Goal: Information Seeking & Learning: Understand process/instructions

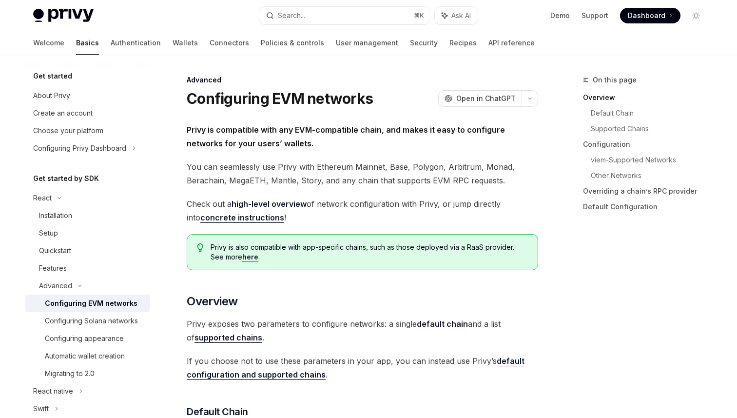
click at [280, 204] on link "high-level overview" at bounding box center [269, 204] width 75 height 10
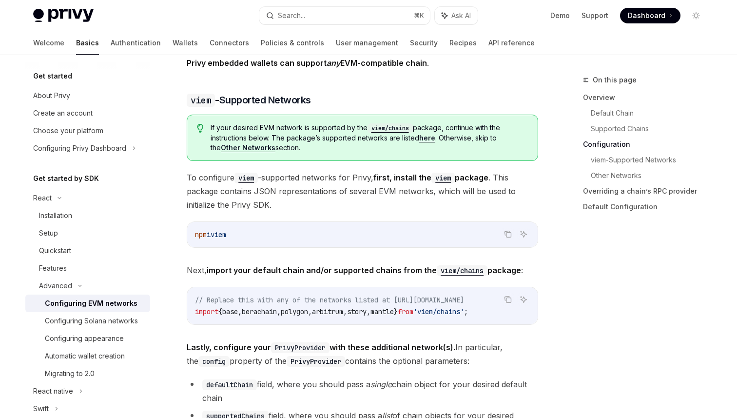
scroll to position [948, 0]
click at [432, 140] on link "here" at bounding box center [427, 138] width 16 height 9
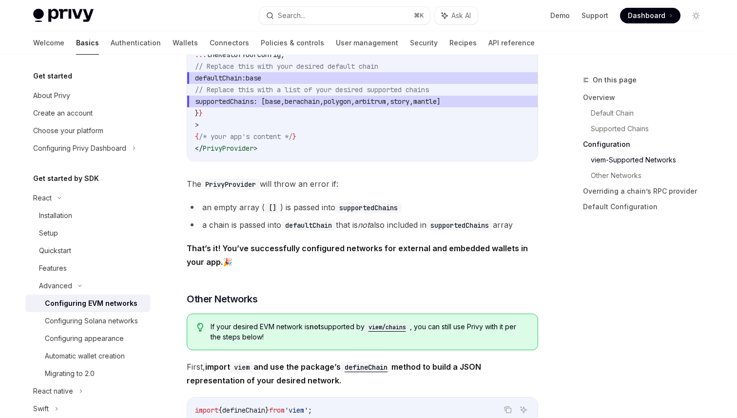
scroll to position [1365, 0]
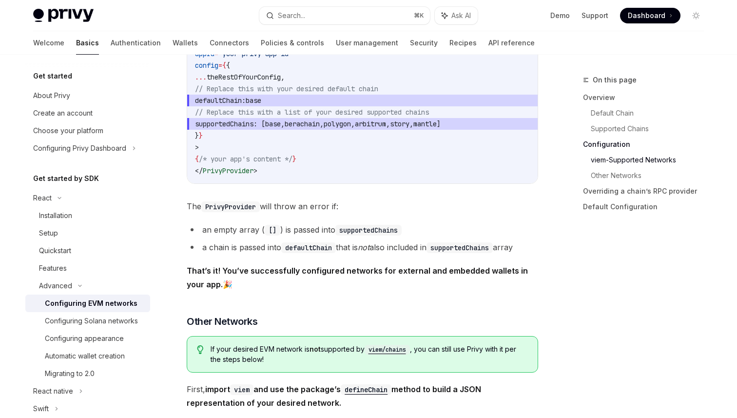
drag, startPoint x: 215, startPoint y: 285, endPoint x: 195, endPoint y: 30, distance: 255.7
click at [195, 30] on div "Privy Docs home page Search... ⌘ K Ask AI Demo Support Dashboard Dashboard Sear…" at bounding box center [368, 101] width 737 height 2932
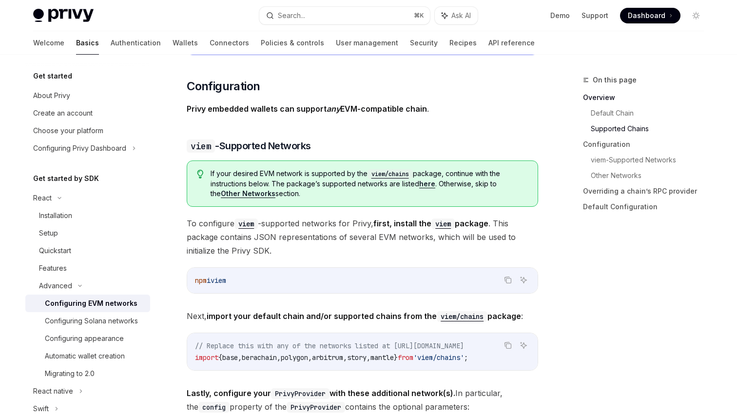
scroll to position [899, 0]
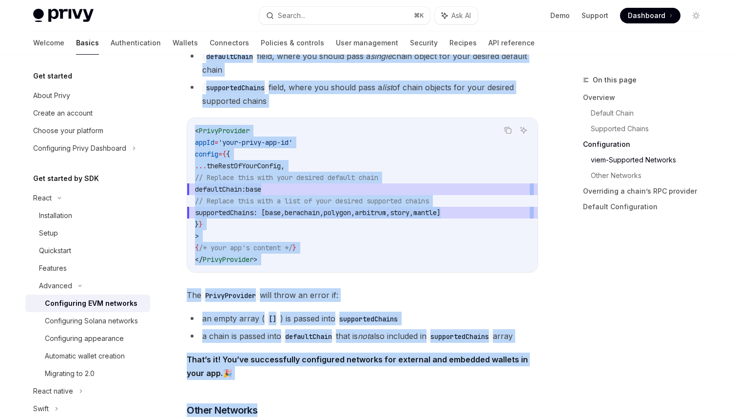
scroll to position [1296, 0]
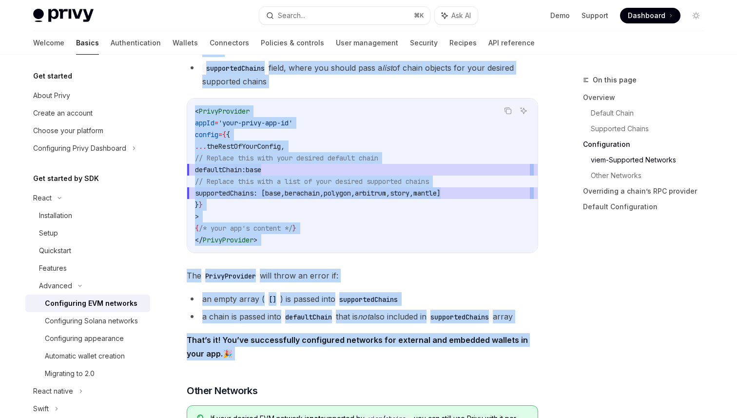
drag, startPoint x: 187, startPoint y: 113, endPoint x: 265, endPoint y: 368, distance: 266.6
click at [265, 368] on div "Privy is compatible with any EVM-compatible chain, and makes it easy to configu…" at bounding box center [362, 159] width 351 height 2664
copy div "Lorem ipsumdol sitamet con adipisc eli SED-doeiusmodt incid . ​ utla -Etdolorem…"
click at [346, 157] on span "// Replace this with your desired default chain" at bounding box center [286, 158] width 183 height 9
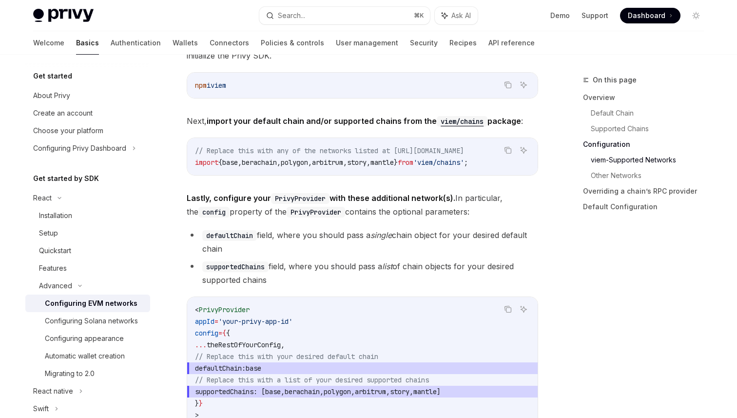
scroll to position [1070, 0]
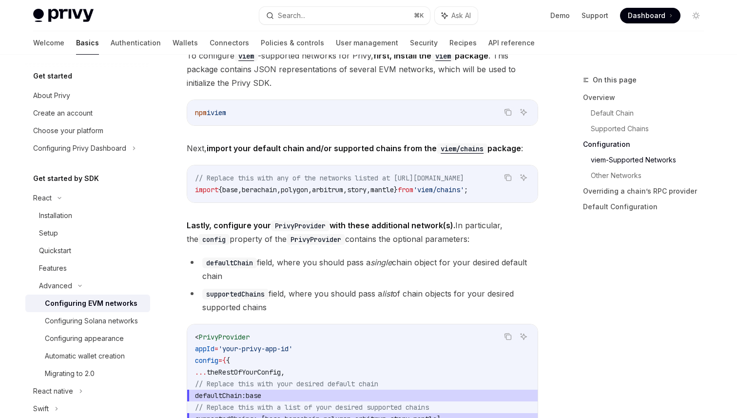
click at [281, 192] on span "," at bounding box center [279, 189] width 4 height 9
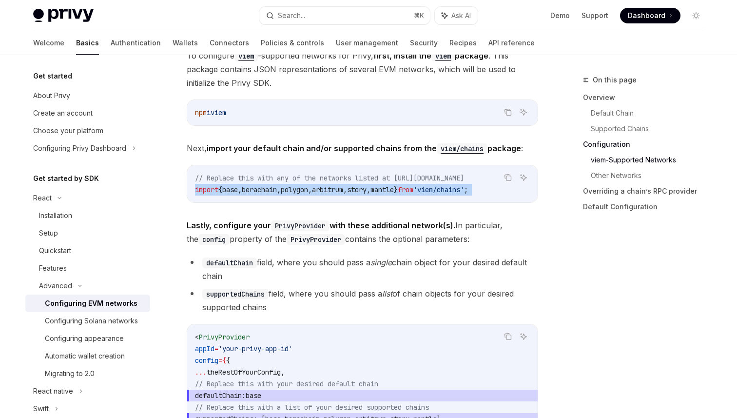
click at [281, 192] on span "," at bounding box center [279, 189] width 4 height 9
copy div "import { base , berachain , polygon , arbitrum , story , mantle } from 'viem/ch…"
